Goal: Task Accomplishment & Management: Use online tool/utility

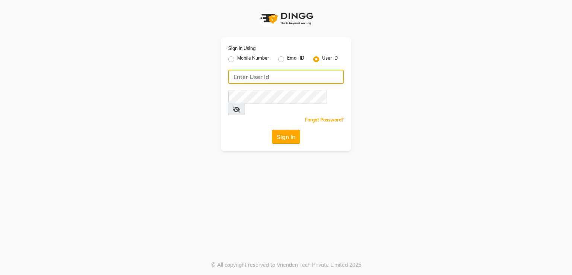
type input "e2691-01"
click at [290, 129] on button "Sign In" at bounding box center [286, 136] width 28 height 14
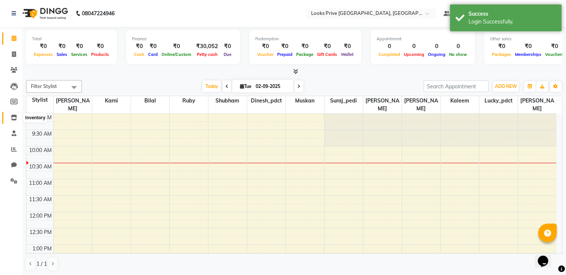
click at [13, 117] on icon at bounding box center [14, 118] width 6 height 6
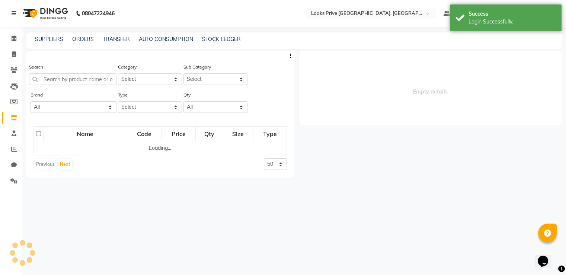
select select
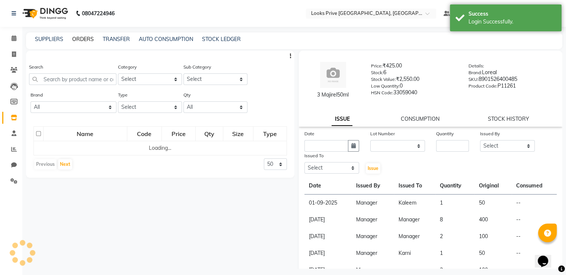
click at [82, 39] on link "ORDERS" at bounding box center [83, 39] width 22 height 7
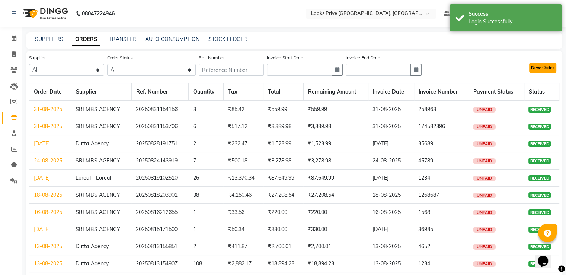
click at [550, 64] on button "New Order" at bounding box center [542, 68] width 27 height 10
select select "true"
select select "2697"
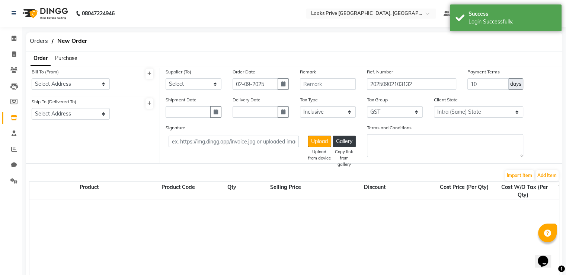
click at [68, 58] on span "Purchase" at bounding box center [66, 58] width 22 height 7
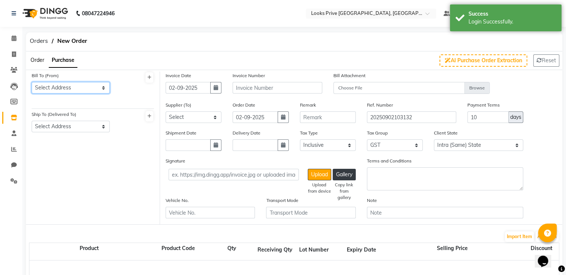
click at [69, 89] on select "Select Address [GEOGRAPHIC_DATA]" at bounding box center [71, 88] width 78 height 12
select select "923"
click at [32, 82] on select "Select Address [GEOGRAPHIC_DATA]" at bounding box center [71, 88] width 78 height 12
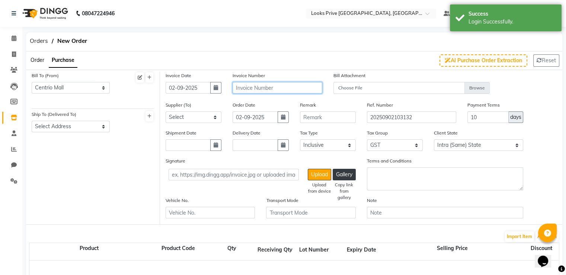
click at [267, 88] on input "text" at bounding box center [277, 88] width 89 height 12
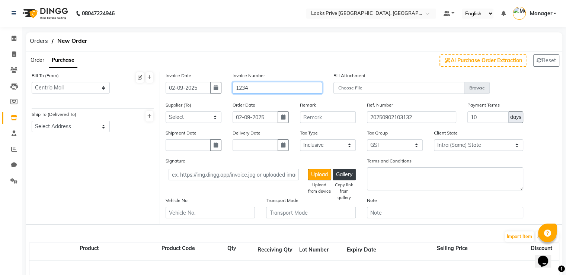
type input "1234"
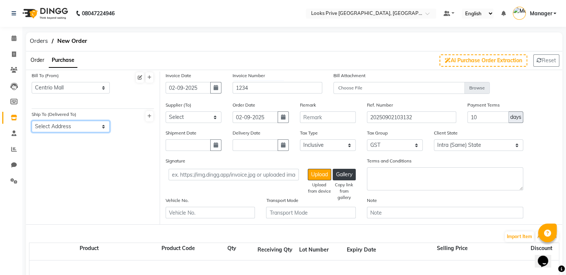
click at [83, 125] on select "Select Address [GEOGRAPHIC_DATA]" at bounding box center [71, 127] width 78 height 12
select select "924"
click at [32, 121] on select "Select Address [GEOGRAPHIC_DATA]" at bounding box center [71, 127] width 78 height 12
click at [195, 121] on select "Select SRI MBS AGENCY Dutta Agency Loreal - Loreal" at bounding box center [194, 117] width 56 height 12
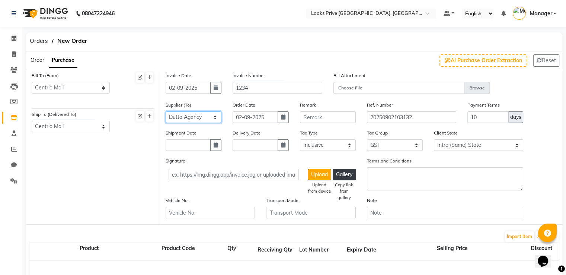
click at [166, 112] on select "Select SRI MBS AGENCY Dutta Agency Loreal - Loreal" at bounding box center [194, 117] width 56 height 12
click at [194, 118] on select "Select SRI MBS AGENCY Dutta Agency Loreal - Loreal" at bounding box center [194, 117] width 56 height 12
select select "2517"
click at [166, 112] on select "Select SRI MBS AGENCY Dutta Agency Loreal - Loreal" at bounding box center [194, 117] width 56 height 12
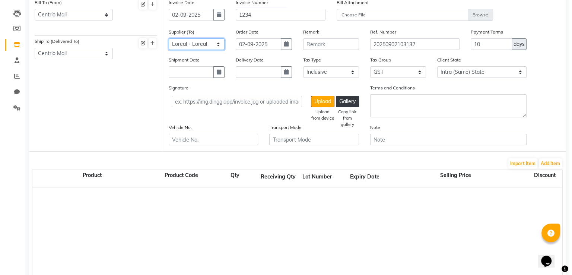
scroll to position [74, 0]
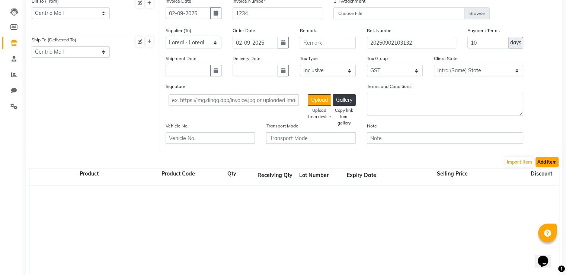
click at [549, 165] on button "Add Item" at bounding box center [546, 162] width 23 height 10
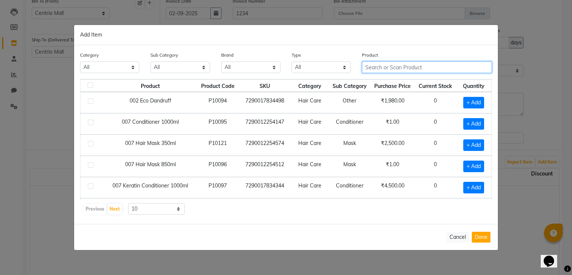
click at [393, 67] on input "text" at bounding box center [427, 67] width 130 height 12
type input "3474637135690"
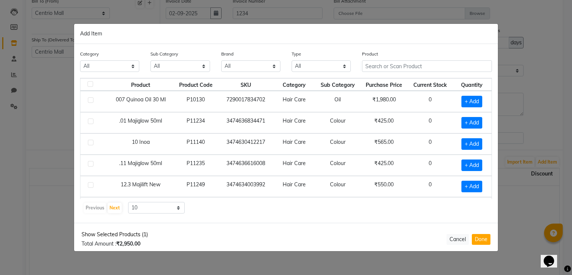
click at [136, 237] on span "Show Selected Products (1)" at bounding box center [114, 234] width 66 height 8
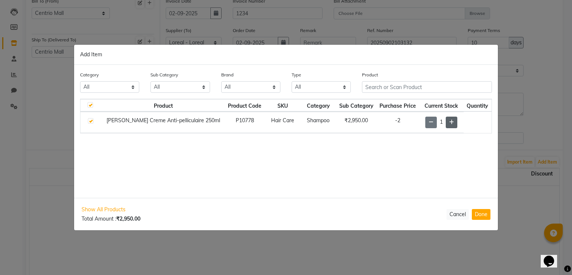
click at [452, 121] on span at bounding box center [451, 122] width 12 height 12
click at [102, 210] on span "Show All Products" at bounding box center [110, 209] width 59 height 8
checkbox input "false"
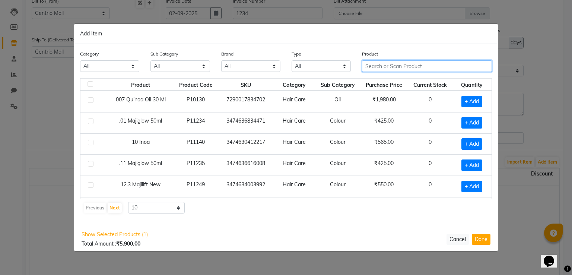
click at [428, 64] on input "text" at bounding box center [427, 66] width 130 height 12
type input "3474637195809"
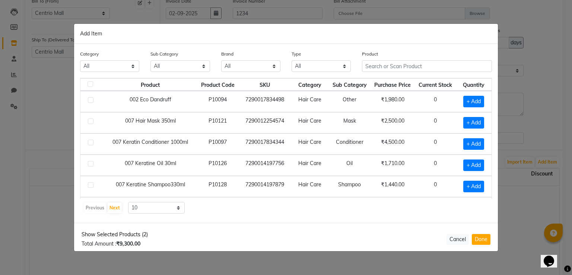
click at [130, 234] on span "Show Selected Products (2)" at bounding box center [114, 234] width 66 height 8
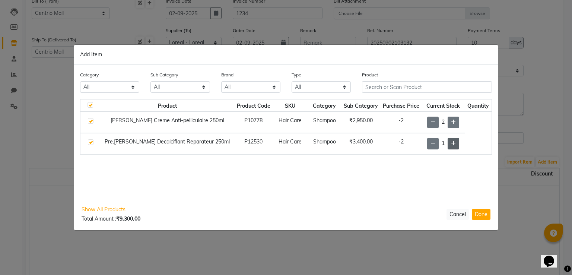
click at [450, 143] on span at bounding box center [453, 144] width 12 height 12
click at [114, 212] on span "Show All Products" at bounding box center [112, 209] width 62 height 8
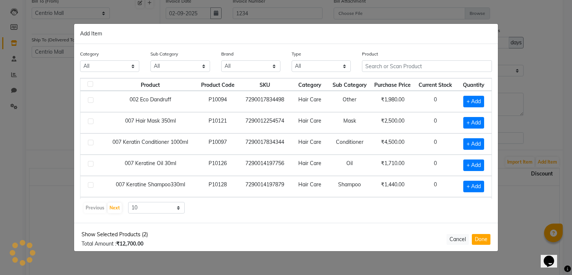
click at [129, 234] on span "Show Selected Products (2)" at bounding box center [114, 234] width 66 height 8
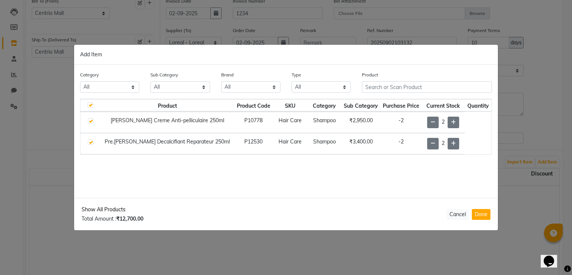
click at [102, 208] on span "Show All Products" at bounding box center [112, 209] width 62 height 8
checkbox input "false"
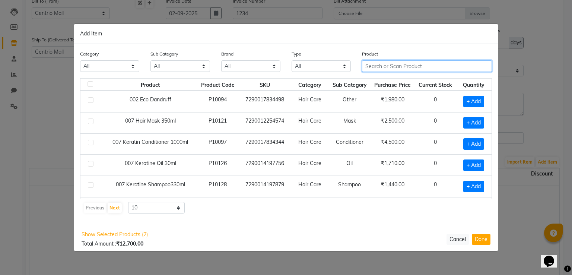
click at [405, 65] on input "text" at bounding box center [427, 66] width 130 height 12
type input "3474636404384"
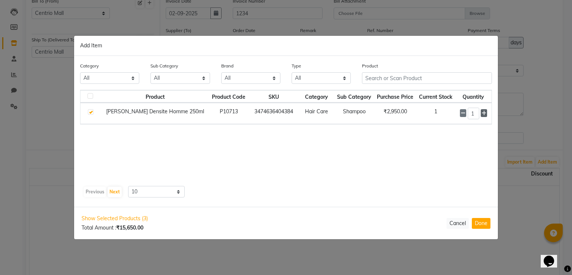
click at [483, 115] on icon at bounding box center [483, 113] width 5 height 5
type input "3"
click at [139, 218] on span "Show Selected Products (3)" at bounding box center [114, 218] width 66 height 8
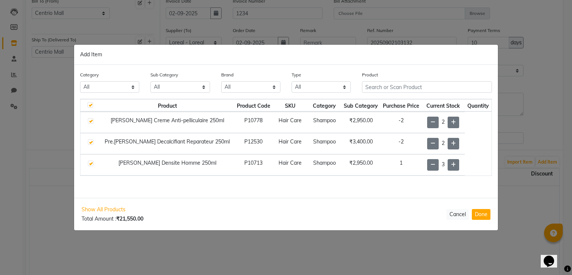
click at [115, 206] on span "Show All Products" at bounding box center [112, 209] width 62 height 8
checkbox input "false"
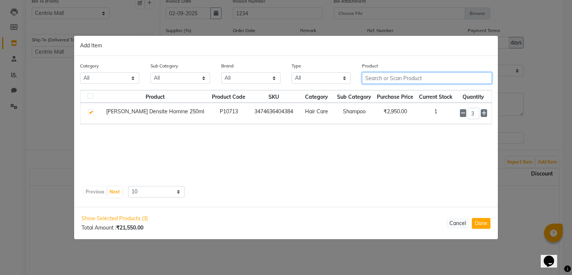
click at [387, 76] on input "text" at bounding box center [427, 78] width 130 height 12
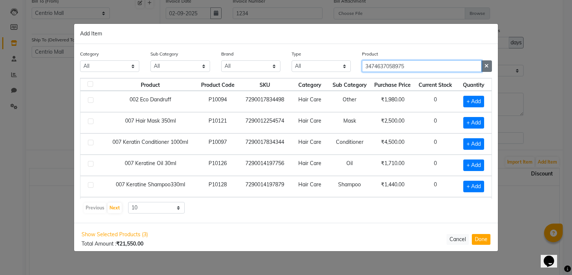
type input "3474637058975"
click at [490, 67] on button "button" at bounding box center [486, 66] width 11 height 12
type input "3474637058975"
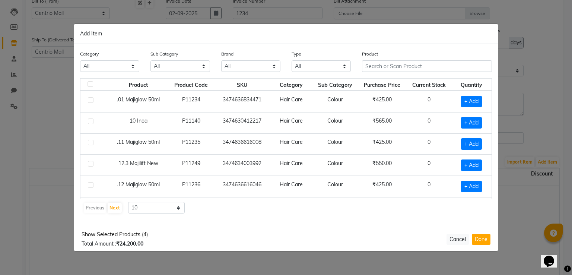
click at [120, 235] on span "Show Selected Products (4)" at bounding box center [114, 234] width 66 height 8
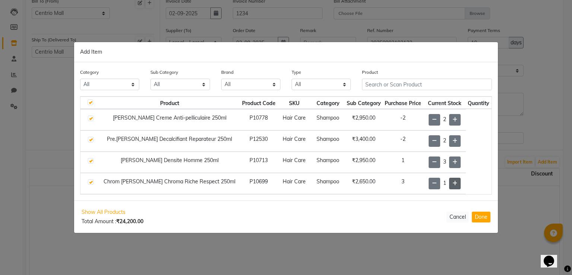
click at [454, 185] on span at bounding box center [455, 184] width 12 height 12
click at [121, 209] on span "Show All Products" at bounding box center [112, 212] width 62 height 8
checkbox input "false"
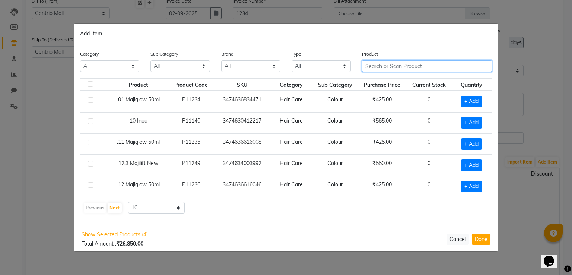
click at [384, 62] on input "text" at bounding box center [427, 66] width 130 height 12
type input "3474637059248"
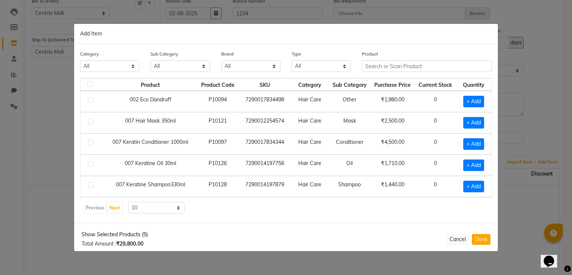
click at [136, 234] on span "Show Selected Products (5)" at bounding box center [114, 234] width 66 height 8
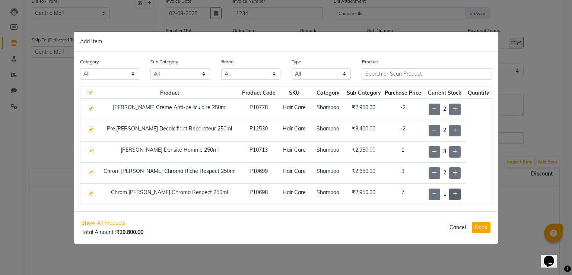
click at [454, 191] on span at bounding box center [455, 194] width 12 height 12
click at [112, 222] on span "Show All Products" at bounding box center [112, 223] width 62 height 8
checkbox input "false"
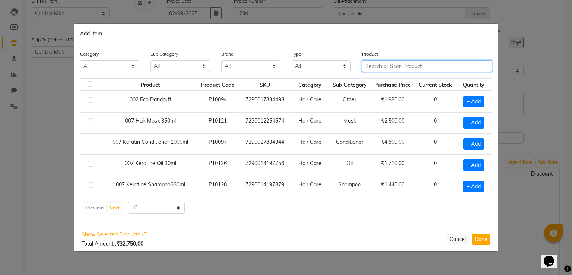
click at [377, 66] on input "text" at bounding box center [427, 66] width 130 height 12
type input "3474636858033"
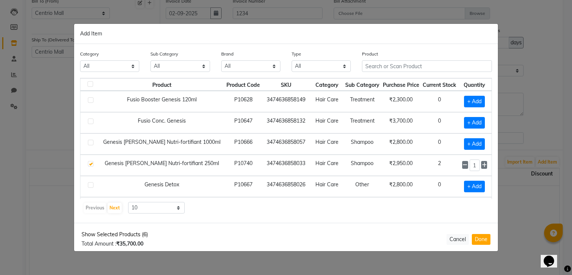
click at [138, 232] on span "Show Selected Products (6)" at bounding box center [114, 234] width 66 height 8
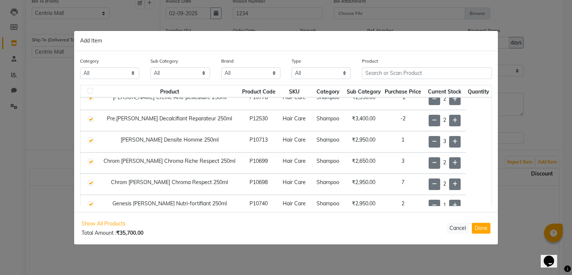
scroll to position [17, 0]
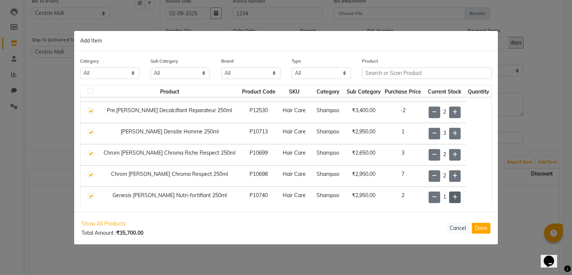
click at [452, 196] on icon at bounding box center [454, 196] width 5 height 5
click at [118, 221] on span "Show All Products" at bounding box center [112, 224] width 62 height 8
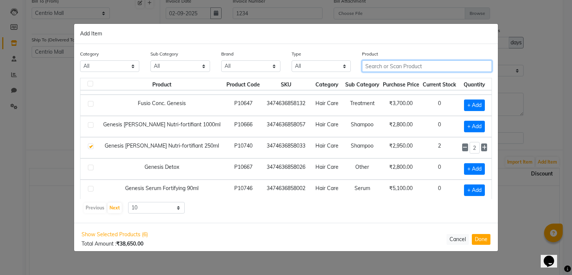
click at [387, 67] on input "text" at bounding box center [427, 66] width 130 height 12
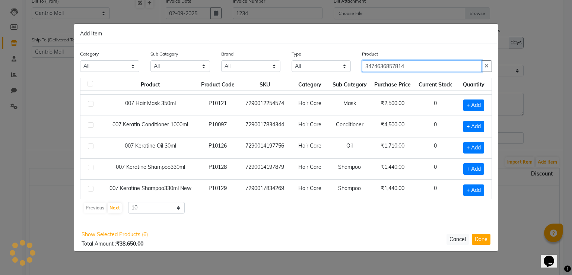
scroll to position [0, 0]
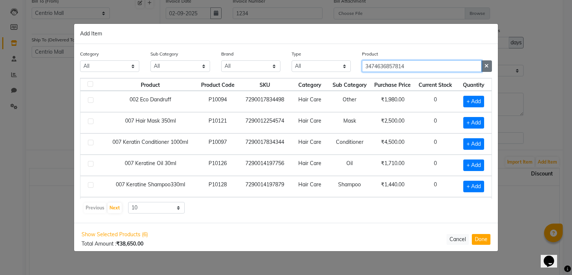
type input "3474636857814"
click at [488, 67] on icon "button" at bounding box center [486, 65] width 4 height 5
type input "3474636857814"
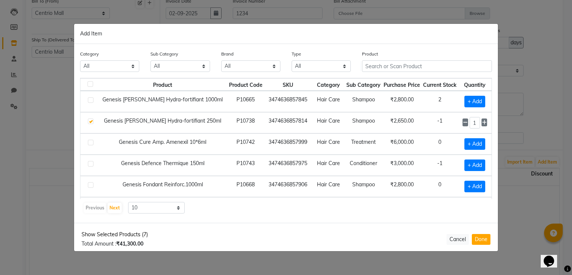
click at [134, 236] on span "Show Selected Products (7)" at bounding box center [114, 234] width 66 height 8
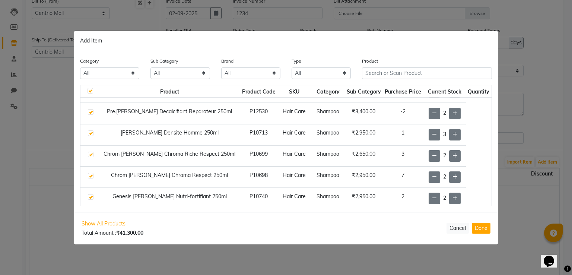
scroll to position [38, 0]
click at [449, 195] on span at bounding box center [455, 198] width 12 height 12
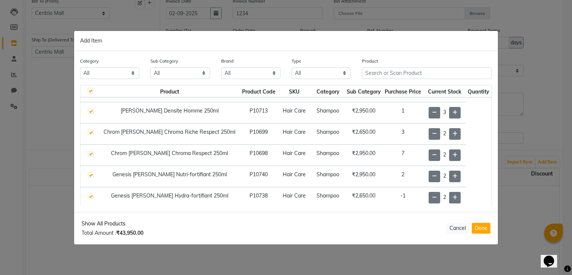
click at [112, 221] on span "Show All Products" at bounding box center [112, 224] width 62 height 8
checkbox input "false"
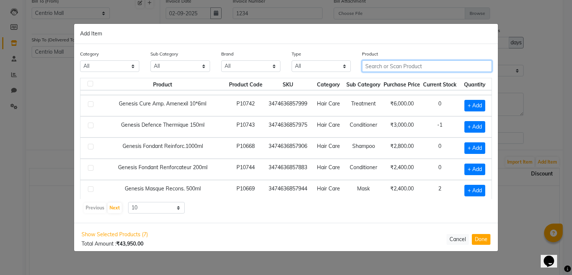
click at [403, 63] on input "text" at bounding box center [427, 66] width 130 height 12
type input "3474636857937"
checkbox input "true"
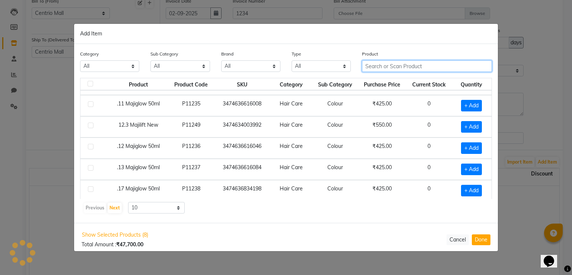
scroll to position [0, 0]
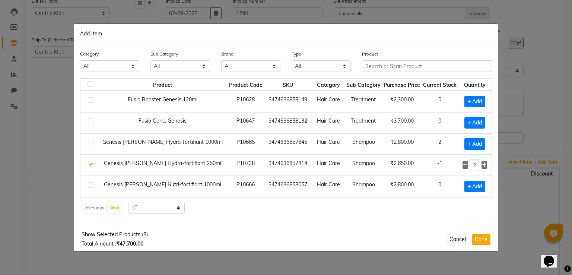
click at [126, 236] on span "Show Selected Products (8)" at bounding box center [114, 234] width 66 height 8
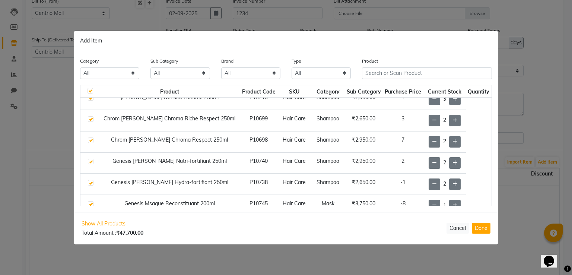
scroll to position [60, 0]
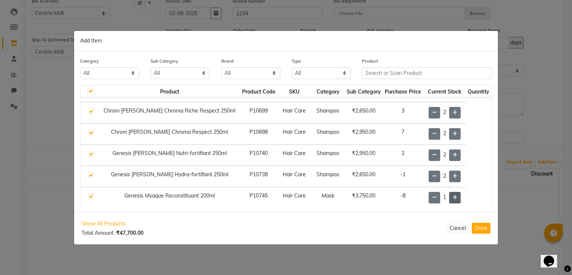
click at [452, 195] on icon at bounding box center [454, 197] width 5 height 5
click at [113, 221] on span "Show All Products" at bounding box center [112, 224] width 62 height 8
checkbox input "false"
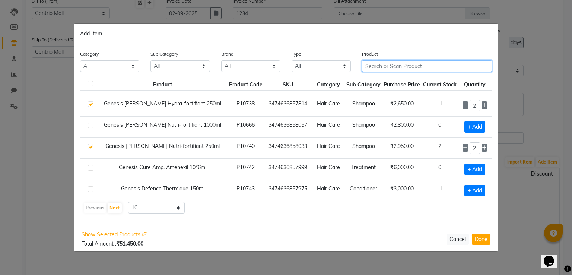
click at [386, 67] on input "text" at bounding box center [427, 66] width 130 height 12
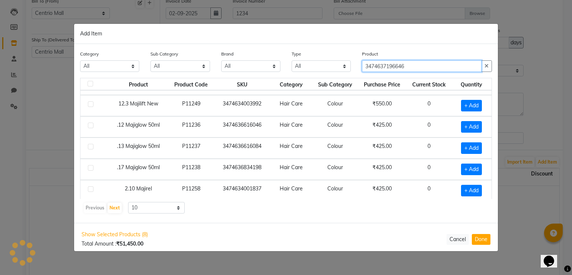
scroll to position [0, 0]
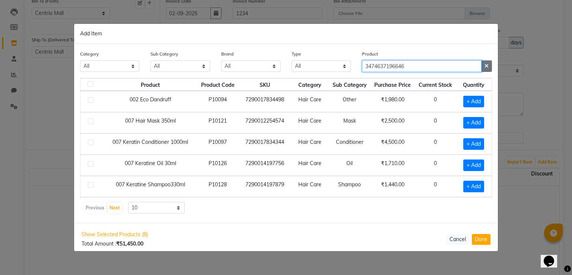
type input "3474637196646"
click at [484, 67] on button "button" at bounding box center [486, 66] width 11 height 12
type input "3474637196646"
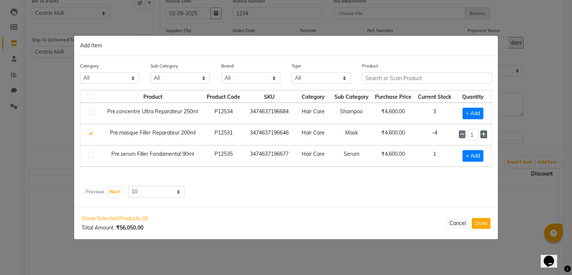
click at [482, 134] on icon at bounding box center [483, 134] width 5 height 5
type input "2"
click at [138, 218] on span "Show Selected Products (9)" at bounding box center [114, 218] width 66 height 8
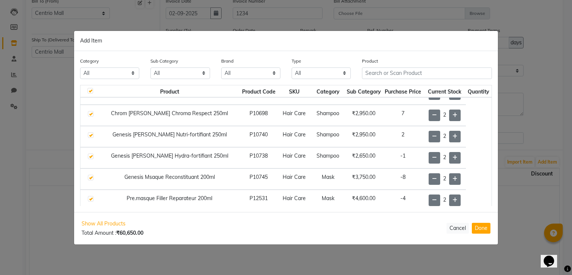
scroll to position [80, 0]
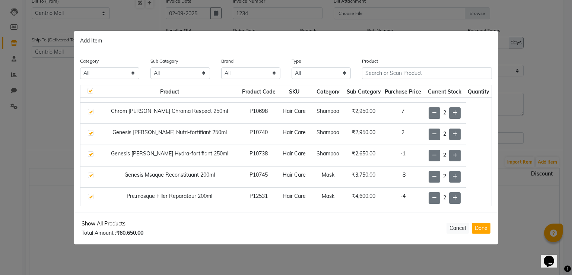
click at [118, 225] on span "Show All Products" at bounding box center [112, 224] width 62 height 8
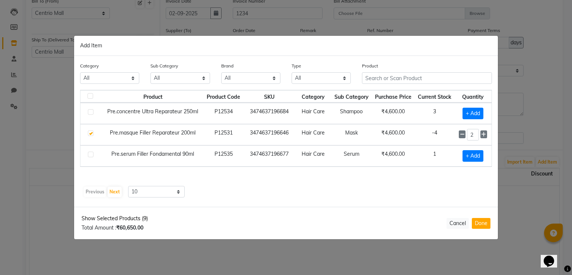
scroll to position [0, 0]
click at [379, 79] on input "text" at bounding box center [427, 78] width 130 height 12
drag, startPoint x: 136, startPoint y: 218, endPoint x: 150, endPoint y: 211, distance: 16.0
click at [136, 218] on span "Show Selected Products (9)" at bounding box center [114, 218] width 66 height 8
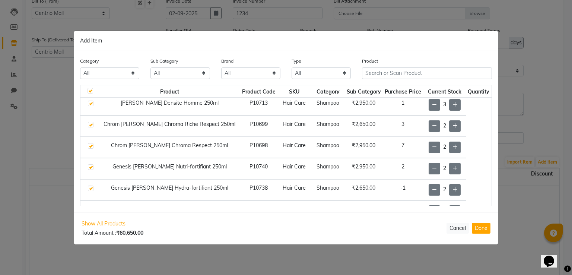
scroll to position [80, 0]
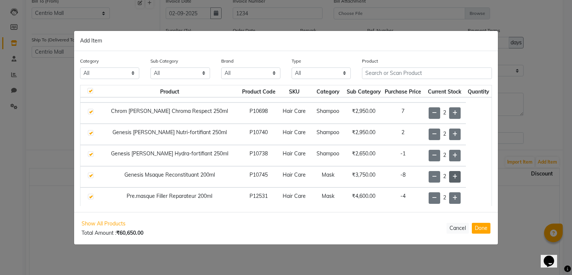
click at [452, 174] on icon at bounding box center [454, 176] width 5 height 5
click at [114, 222] on span "Show All Products" at bounding box center [112, 224] width 62 height 8
checkbox input "false"
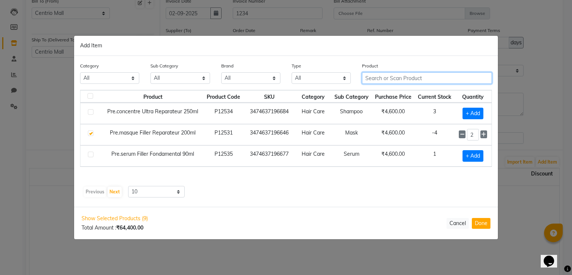
click at [383, 78] on input "text" at bounding box center [427, 78] width 130 height 12
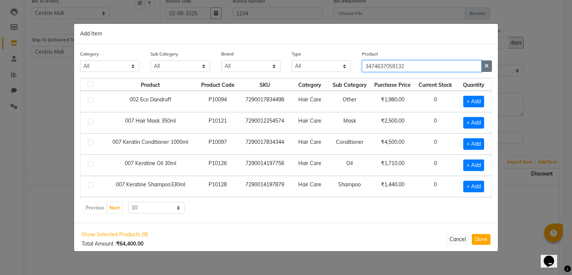
type input "3474637059132"
click at [488, 68] on icon "button" at bounding box center [486, 65] width 4 height 5
type input "3474637059132"
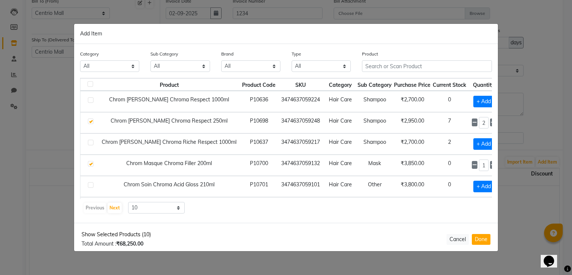
click at [124, 234] on span "Show Selected Products (10)" at bounding box center [115, 234] width 69 height 8
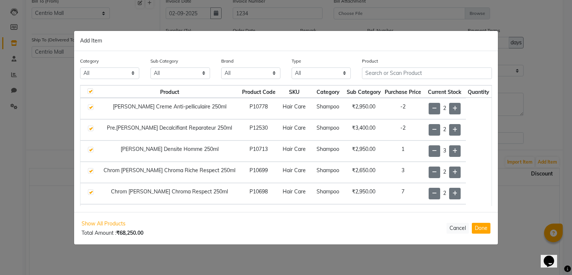
scroll to position [101, 0]
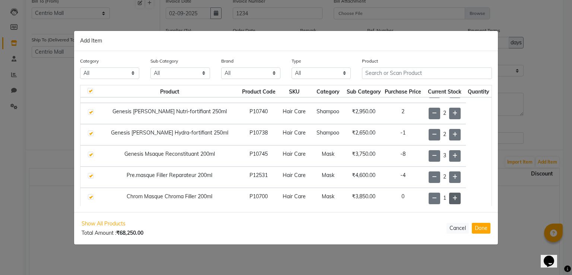
click at [452, 195] on icon at bounding box center [454, 197] width 5 height 5
click at [104, 224] on span "Show All Products" at bounding box center [112, 224] width 62 height 8
checkbox input "false"
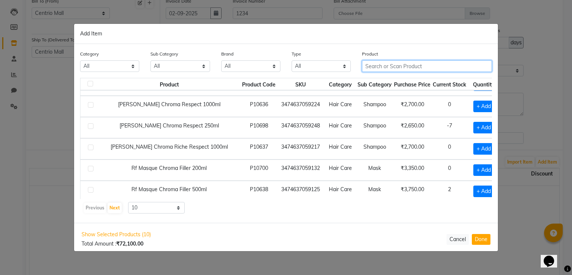
click at [393, 64] on input "text" at bounding box center [427, 66] width 130 height 12
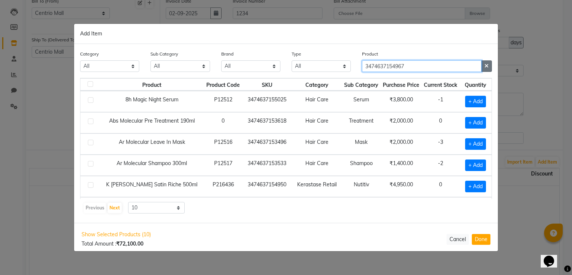
type input "3474637154967"
click at [488, 67] on button "button" at bounding box center [486, 66] width 11 height 12
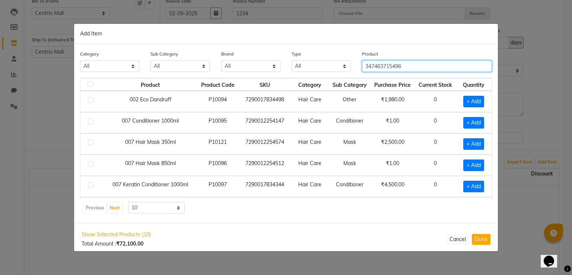
type input "3474637154967"
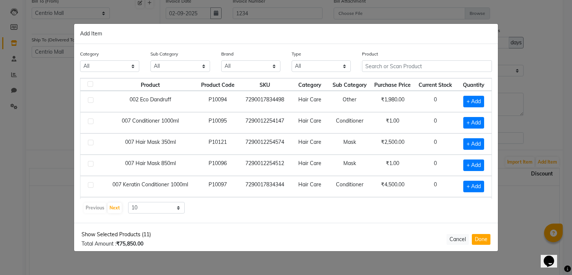
click at [135, 233] on span "Show Selected Products (11)" at bounding box center [115, 234] width 69 height 8
checkbox input "true"
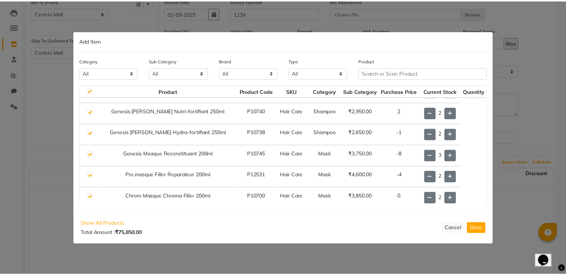
scroll to position [122, 0]
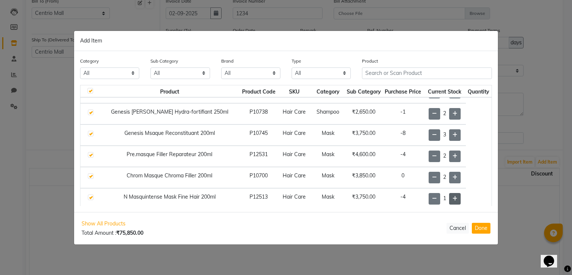
click at [449, 193] on span at bounding box center [455, 199] width 12 height 12
click at [470, 228] on div "Show All Products Total Amount : ₹83,350.00 Cancel Done" at bounding box center [285, 228] width 423 height 32
click at [479, 227] on button "Done" at bounding box center [480, 228] width 19 height 11
select select "3894"
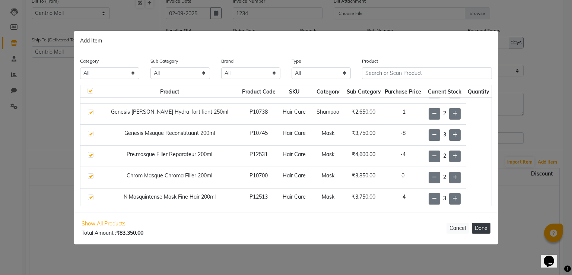
select select "3894"
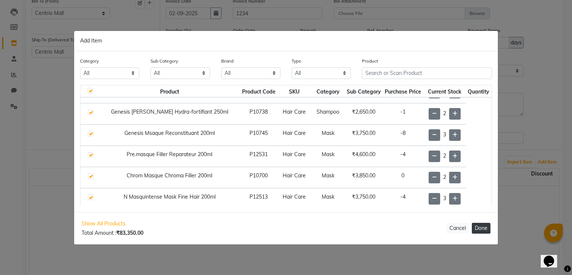
select select "3894"
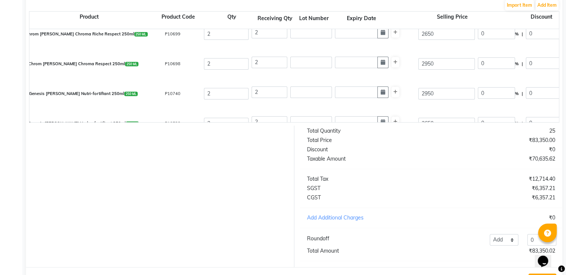
scroll to position [186, 0]
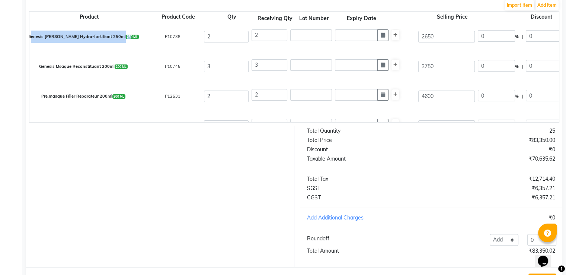
drag, startPoint x: 41, startPoint y: 38, endPoint x: 117, endPoint y: 37, distance: 75.5
click at [117, 37] on div "Genesis Bain Hydra-fortifiant 250ml 250 ML" at bounding box center [83, 36] width 119 height 15
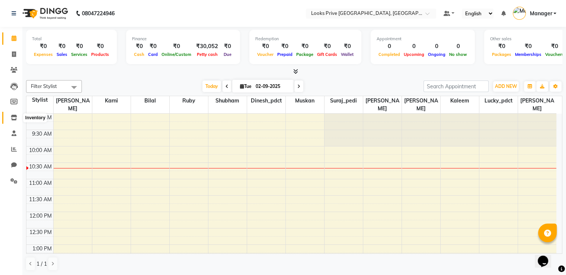
click at [15, 115] on icon at bounding box center [14, 118] width 6 height 6
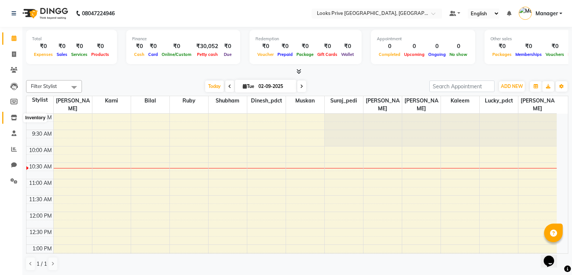
select select
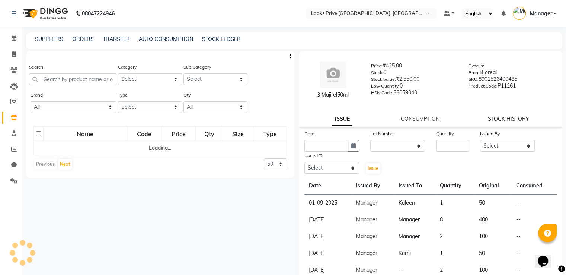
click at [87, 45] on div "SUPPLIERS ORDERS TRANSFER AUTO CONSUMPTION STOCK LEDGER" at bounding box center [294, 40] width 536 height 17
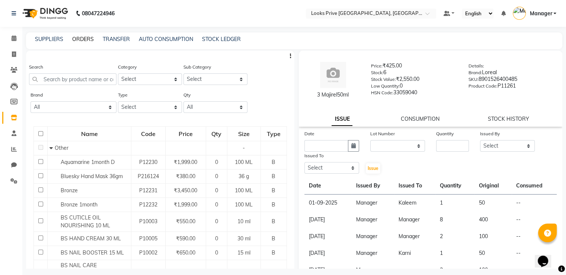
click at [87, 38] on link "ORDERS" at bounding box center [83, 39] width 22 height 7
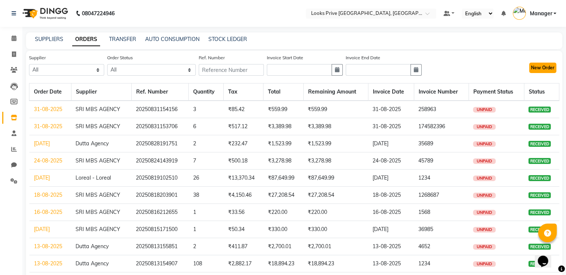
click at [535, 64] on button "New Order" at bounding box center [542, 68] width 27 height 10
select select "true"
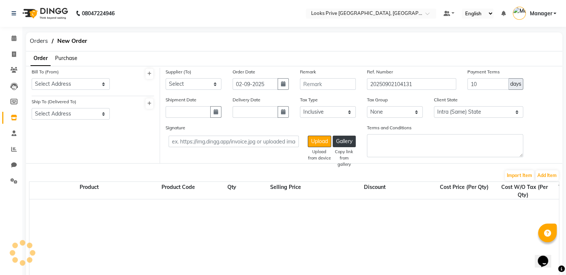
select select "2697"
click at [73, 57] on span "Purchase" at bounding box center [66, 58] width 22 height 7
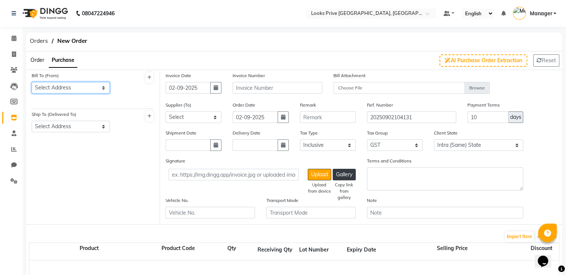
click at [77, 91] on select "Select Address [GEOGRAPHIC_DATA]" at bounding box center [71, 88] width 78 height 12
select select "923"
click at [32, 82] on select "Select Address [GEOGRAPHIC_DATA]" at bounding box center [71, 88] width 78 height 12
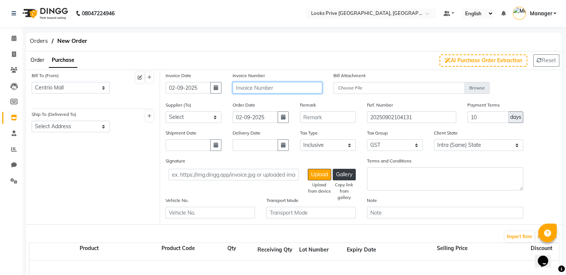
click at [248, 87] on input "text" at bounding box center [277, 88] width 89 height 12
type input "1234"
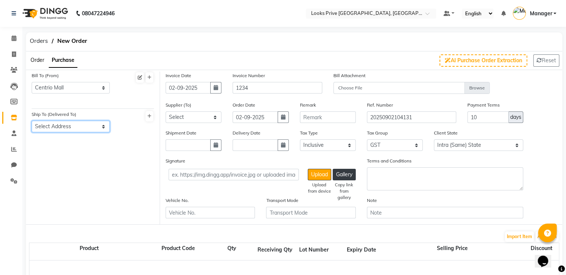
click at [70, 131] on select "Select Address [GEOGRAPHIC_DATA]" at bounding box center [71, 127] width 78 height 12
select select "924"
click at [32, 121] on select "Select Address [GEOGRAPHIC_DATA]" at bounding box center [71, 127] width 78 height 12
click at [191, 118] on select "Select SRI MBS AGENCY Dutta Agency Loreal - Loreal" at bounding box center [194, 117] width 56 height 12
select select "2517"
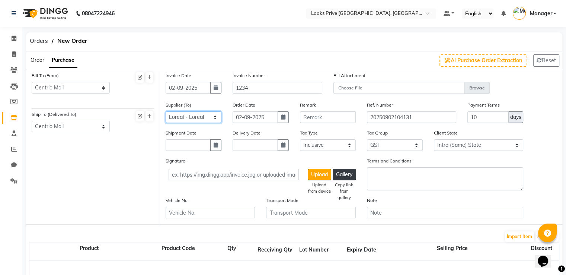
click at [166, 112] on select "Select SRI MBS AGENCY Dutta Agency Loreal - Loreal" at bounding box center [194, 117] width 56 height 12
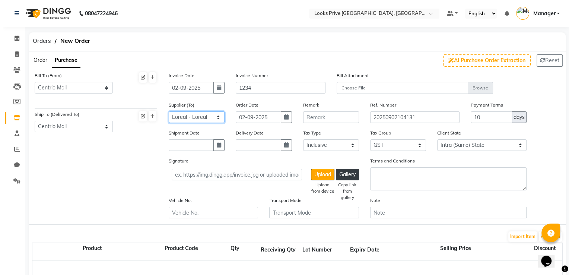
scroll to position [186, 0]
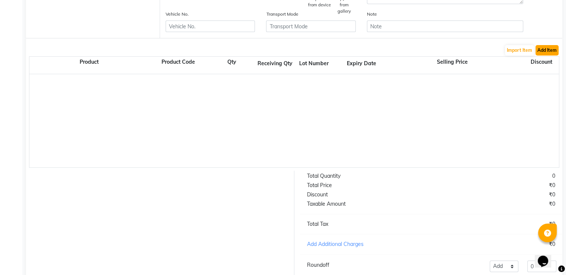
click at [541, 50] on button "Add Item" at bounding box center [546, 50] width 23 height 10
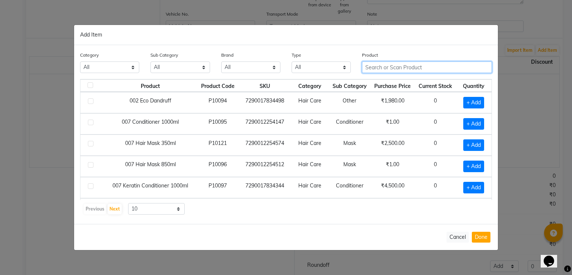
click at [405, 63] on input "text" at bounding box center [427, 67] width 130 height 12
type input "3474637091255"
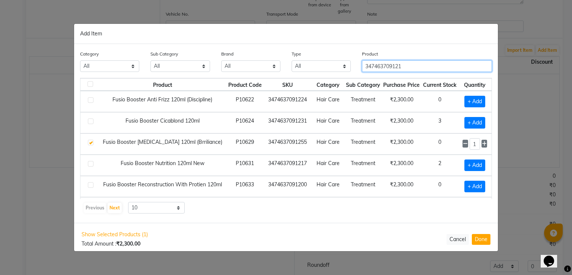
type input "3474637091217"
checkbox input "true"
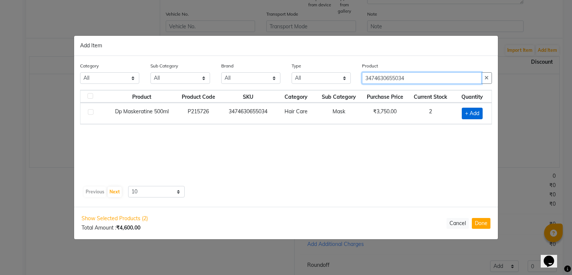
type input "3474630655034"
click at [469, 116] on span "+ Add" at bounding box center [471, 114] width 21 height 12
checkbox input "true"
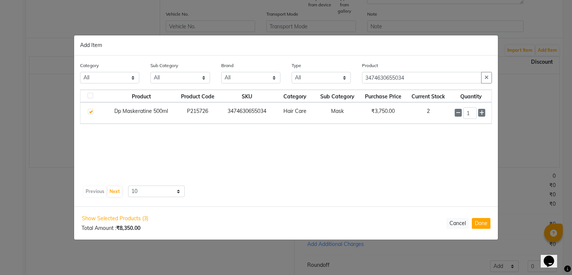
click at [115, 218] on span "Show Selected Products (3)" at bounding box center [114, 218] width 67 height 9
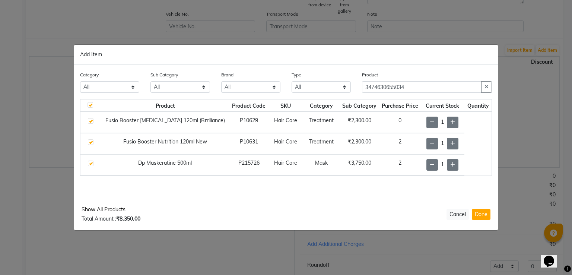
click at [110, 212] on span "Show All Products" at bounding box center [110, 209] width 59 height 8
checkbox input "false"
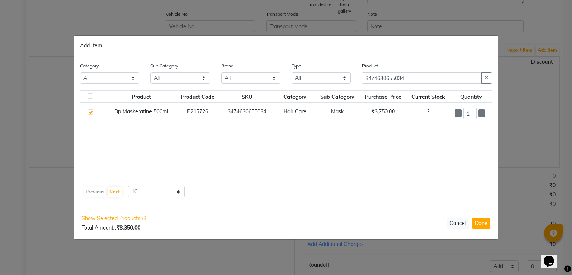
click at [489, 79] on button "button" at bounding box center [486, 78] width 11 height 12
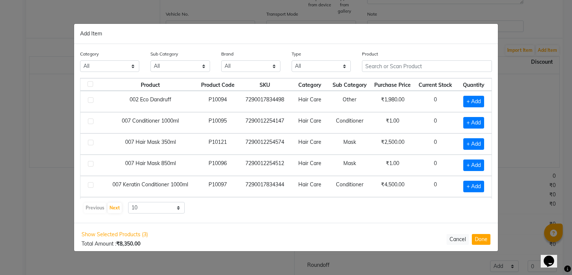
click at [405, 78] on th "Purchase Price" at bounding box center [392, 84] width 44 height 13
click at [409, 66] on input "text" at bounding box center [427, 66] width 130 height 12
type input "3474637091750"
type input "3474637091194"
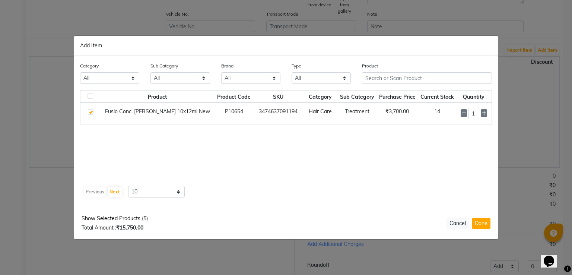
click at [115, 219] on span "Show Selected Products (5)" at bounding box center [114, 218] width 66 height 8
checkbox input "true"
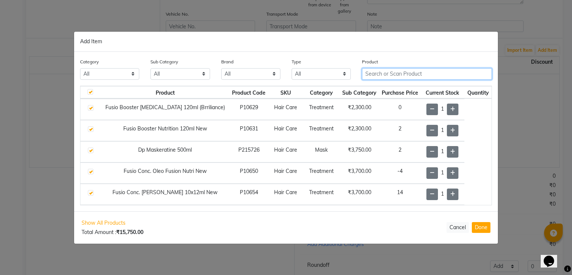
click at [390, 76] on input "text" at bounding box center [427, 74] width 130 height 12
type input "3474637091781"
drag, startPoint x: 488, startPoint y: 77, endPoint x: 484, endPoint y: 78, distance: 4.2
click at [488, 76] on icon "button" at bounding box center [486, 73] width 4 height 5
click at [119, 219] on span "Show All Products" at bounding box center [112, 223] width 62 height 8
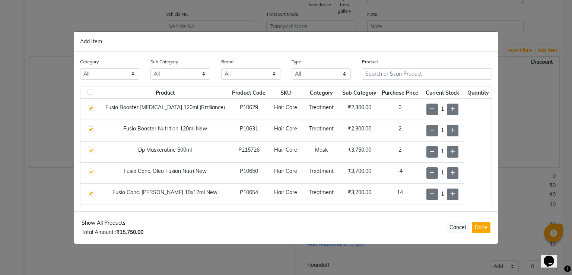
checkbox input "false"
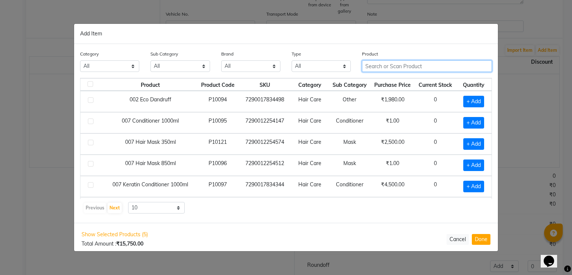
click at [374, 66] on input "text" at bounding box center [427, 66] width 130 height 12
type input "3474637091781"
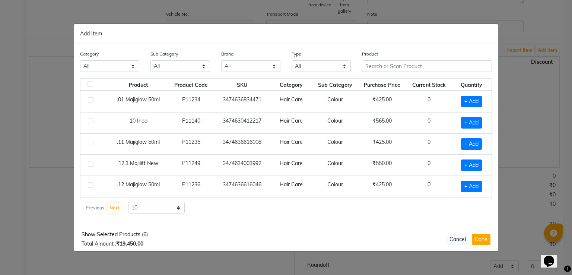
click at [140, 234] on span "Show Selected Products (6)" at bounding box center [114, 234] width 66 height 8
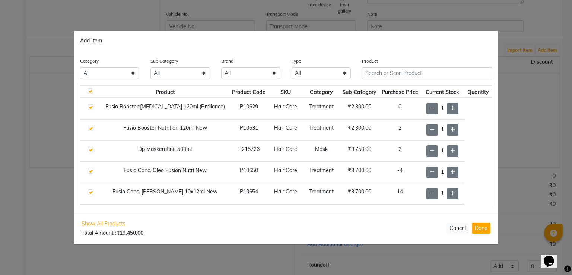
scroll to position [17, 0]
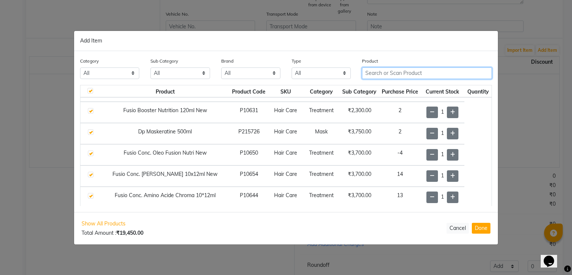
click at [405, 75] on input "text" at bounding box center [427, 73] width 130 height 12
drag, startPoint x: 103, startPoint y: 224, endPoint x: 128, endPoint y: 215, distance: 26.6
click at [103, 224] on span "Show All Products" at bounding box center [112, 224] width 62 height 8
checkbox input "false"
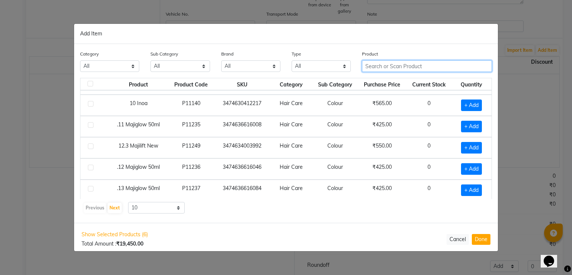
click at [375, 68] on input "text" at bounding box center [427, 66] width 130 height 12
type input "3474636858033"
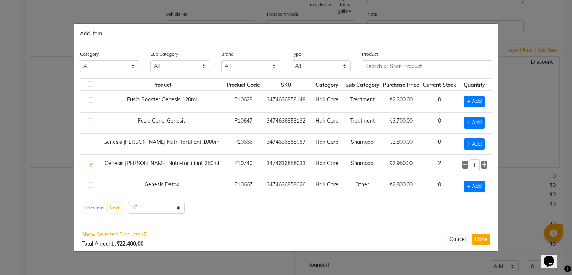
click at [140, 234] on span "Show Selected Products (7)" at bounding box center [114, 234] width 66 height 8
checkbox input "true"
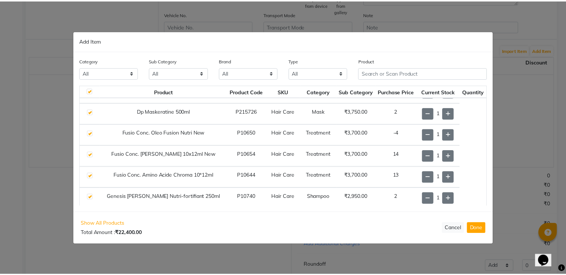
scroll to position [38, 0]
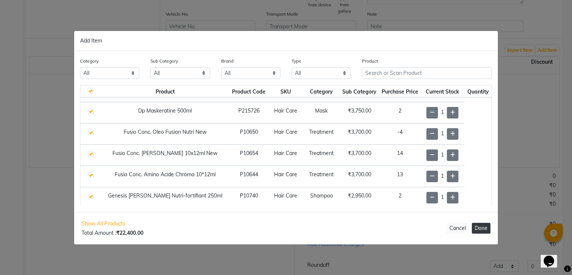
click at [487, 229] on button "Done" at bounding box center [480, 228] width 19 height 11
select select "3894"
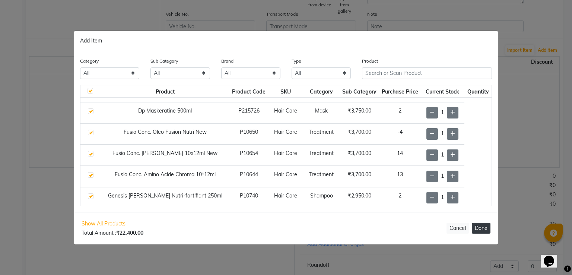
select select "3894"
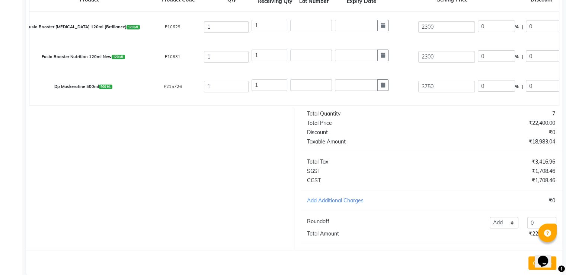
scroll to position [268, 0]
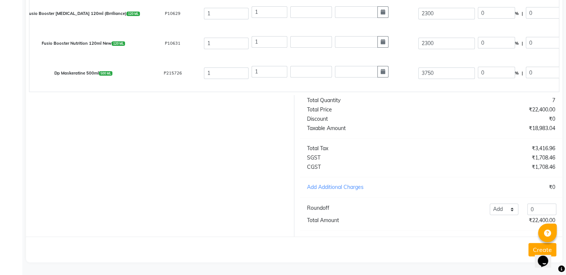
click at [532, 248] on button "Create" at bounding box center [542, 249] width 28 height 13
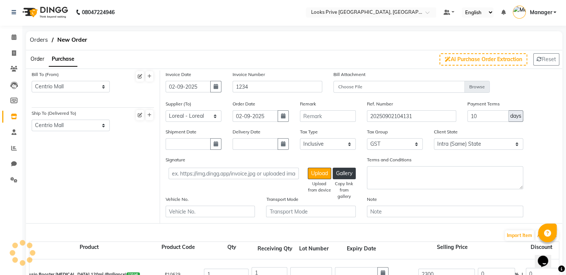
scroll to position [0, 0]
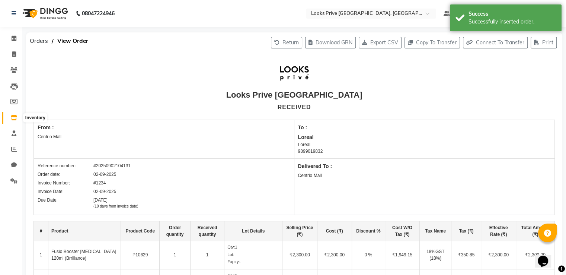
click at [12, 121] on span at bounding box center [13, 117] width 13 height 9
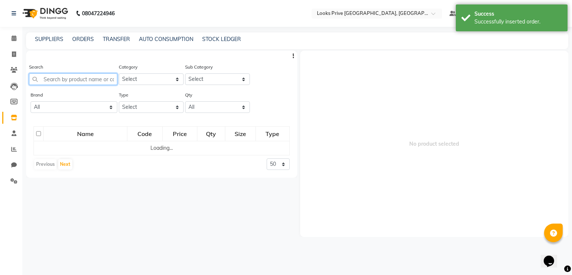
click at [74, 80] on input "text" at bounding box center [73, 79] width 88 height 12
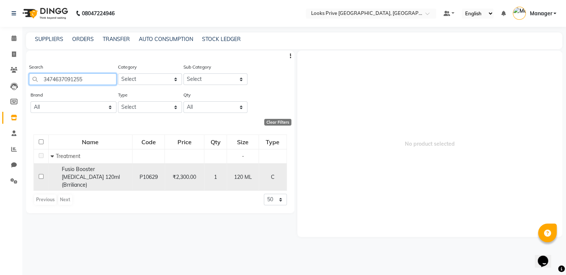
type input "3474637091255"
click at [41, 174] on input "checkbox" at bounding box center [41, 176] width 5 height 5
checkbox input "true"
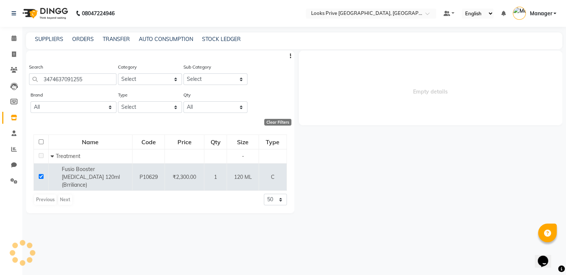
select select
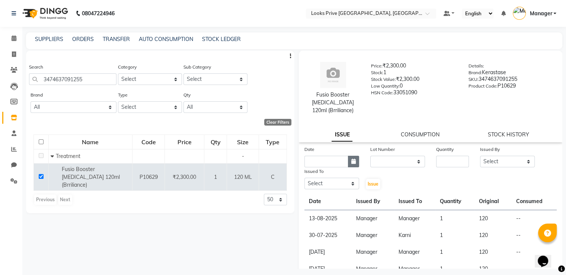
click at [351, 162] on icon "button" at bounding box center [353, 161] width 4 height 5
select select "9"
select select "2025"
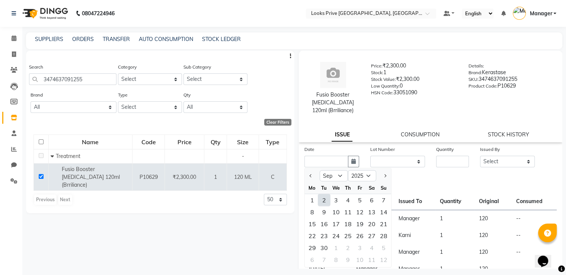
click at [325, 201] on div "2" at bounding box center [324, 200] width 12 height 12
type input "02-09-2025"
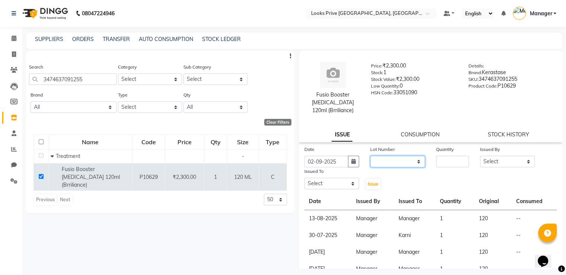
drag, startPoint x: 405, startPoint y: 161, endPoint x: 396, endPoint y: 166, distance: 10.5
click at [405, 161] on select "None" at bounding box center [397, 162] width 55 height 12
select select "0: null"
click at [370, 156] on select "None" at bounding box center [397, 162] width 55 height 12
click at [461, 160] on input "number" at bounding box center [452, 162] width 33 height 12
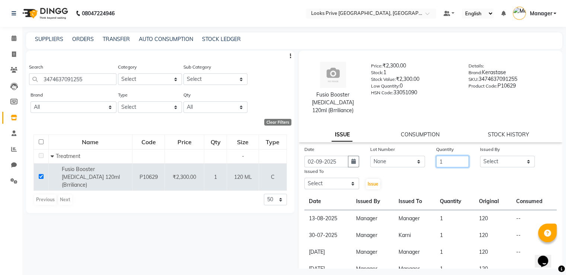
type input "1"
click at [503, 164] on select "Select A2R_Master [PERSON_NAME] [PERSON_NAME] Dinesh_pdct [PERSON_NAME] Lucky_p…" at bounding box center [507, 162] width 55 height 12
select select "45436"
click at [480, 156] on select "Select A2R_Master [PERSON_NAME] [PERSON_NAME] Dinesh_pdct [PERSON_NAME] Lucky_p…" at bounding box center [507, 162] width 55 height 12
click at [335, 186] on select "Select A2R_Master [PERSON_NAME] [PERSON_NAME] Dinesh_pdct [PERSON_NAME] Lucky_p…" at bounding box center [331, 184] width 55 height 12
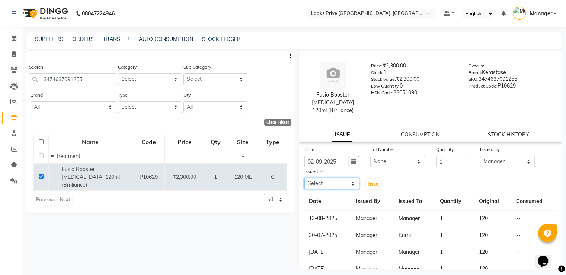
select select "45436"
click at [304, 178] on select "Select A2R_Master [PERSON_NAME] [PERSON_NAME] Dinesh_pdct [PERSON_NAME] Lucky_p…" at bounding box center [331, 184] width 55 height 12
click at [374, 186] on span "Issue" at bounding box center [373, 184] width 11 height 6
select select
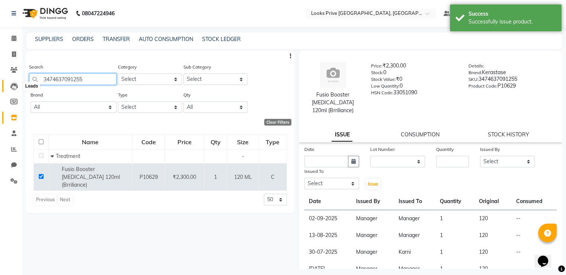
drag, startPoint x: 91, startPoint y: 79, endPoint x: 10, endPoint y: 90, distance: 81.2
click at [10, 90] on app-home "08047224946 Select Location × Looks Prive [GEOGRAPHIC_DATA], [GEOGRAPHIC_DATA] …" at bounding box center [283, 139] width 566 height 279
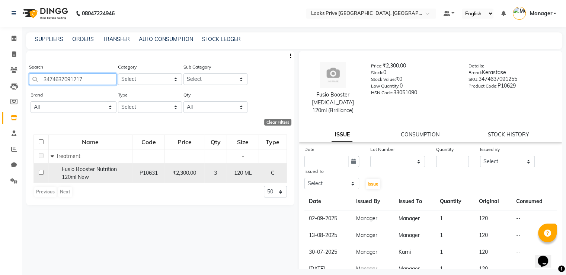
type input "3474637091217"
click at [42, 173] on input "checkbox" at bounding box center [41, 172] width 5 height 5
checkbox input "true"
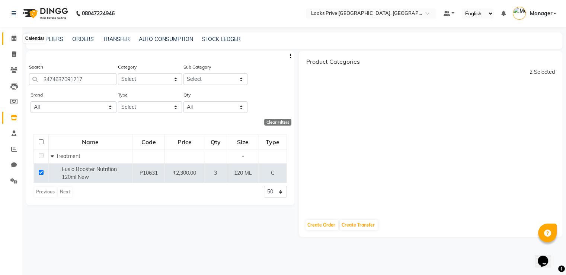
click at [14, 37] on icon at bounding box center [14, 38] width 5 height 6
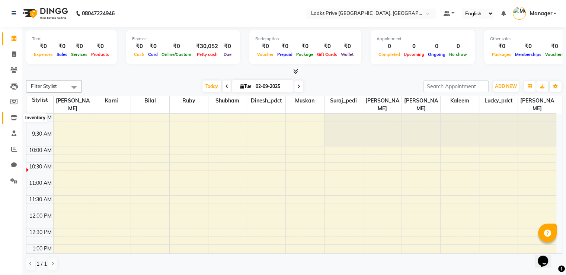
click at [13, 118] on icon at bounding box center [14, 118] width 6 height 6
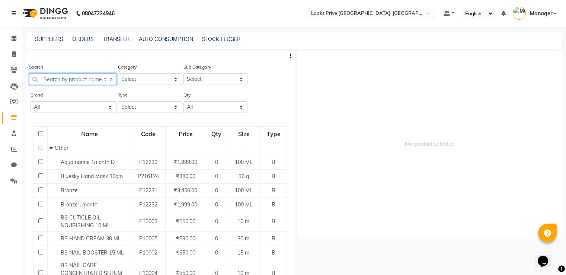
click at [76, 81] on input "text" at bounding box center [72, 79] width 87 height 12
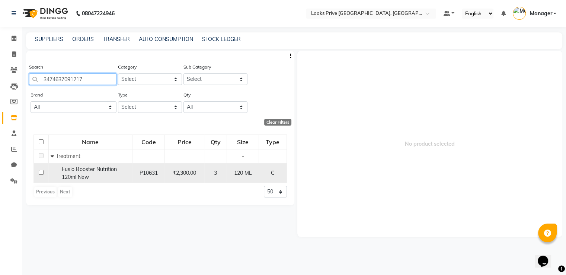
type input "3474637091217"
click at [39, 171] on input "checkbox" at bounding box center [41, 172] width 5 height 5
checkbox input "true"
select select
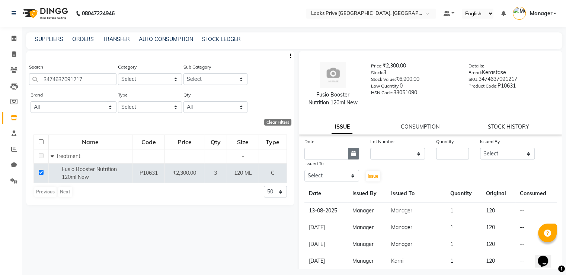
click at [351, 156] on icon "button" at bounding box center [353, 153] width 4 height 5
select select "9"
select select "2025"
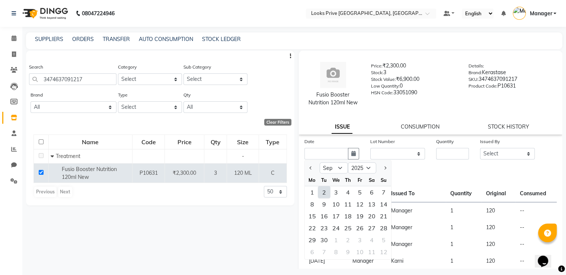
click at [325, 191] on div "2" at bounding box center [324, 192] width 12 height 12
type input "02-09-2025"
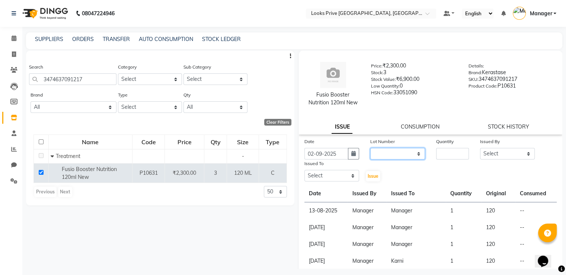
click at [392, 156] on select "None" at bounding box center [397, 154] width 55 height 12
select select "0: null"
click at [370, 148] on select "None" at bounding box center [397, 154] width 55 height 12
click at [436, 153] on input "number" at bounding box center [452, 154] width 33 height 12
type input "1"
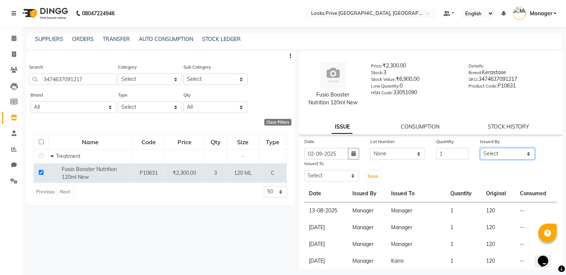
click at [508, 157] on select "Select A2R_Master [PERSON_NAME] [PERSON_NAME] Dinesh_pdct [PERSON_NAME] Lucky_p…" at bounding box center [507, 154] width 55 height 12
select select "45436"
click at [480, 148] on select "Select A2R_Master [PERSON_NAME] [PERSON_NAME] Dinesh_pdct [PERSON_NAME] Lucky_p…" at bounding box center [507, 154] width 55 height 12
drag, startPoint x: 333, startPoint y: 179, endPoint x: 333, endPoint y: 172, distance: 6.3
click at [333, 179] on select "Select A2R_Master [PERSON_NAME] [PERSON_NAME] Dinesh_pdct [PERSON_NAME] Lucky_p…" at bounding box center [331, 176] width 55 height 12
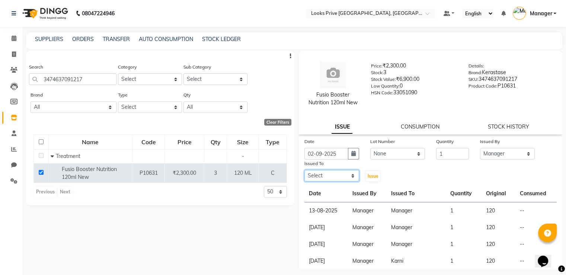
select select "45436"
click at [304, 170] on select "Select A2R_Master [PERSON_NAME] [PERSON_NAME] Dinesh_pdct [PERSON_NAME] Lucky_p…" at bounding box center [331, 176] width 55 height 12
click at [369, 175] on span "Issue" at bounding box center [373, 176] width 11 height 6
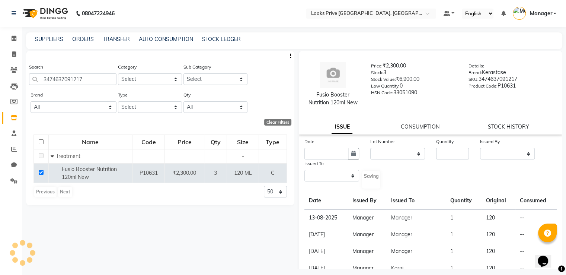
select select
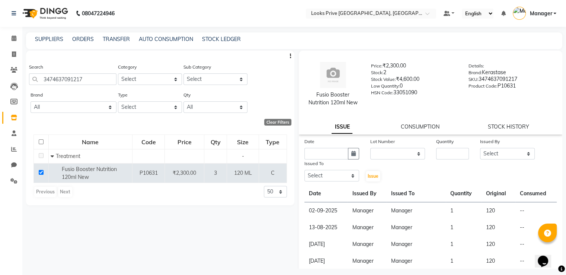
scroll to position [124, 0]
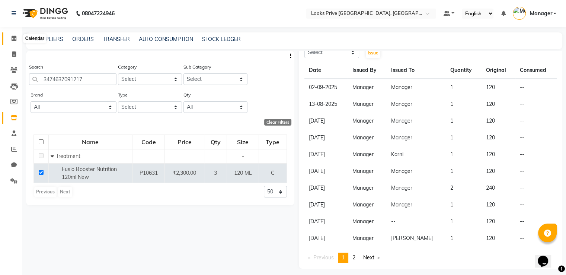
drag, startPoint x: 17, startPoint y: 35, endPoint x: 9, endPoint y: 29, distance: 9.8
click at [17, 35] on span at bounding box center [13, 38] width 13 height 9
